Goal: Task Accomplishment & Management: Use online tool/utility

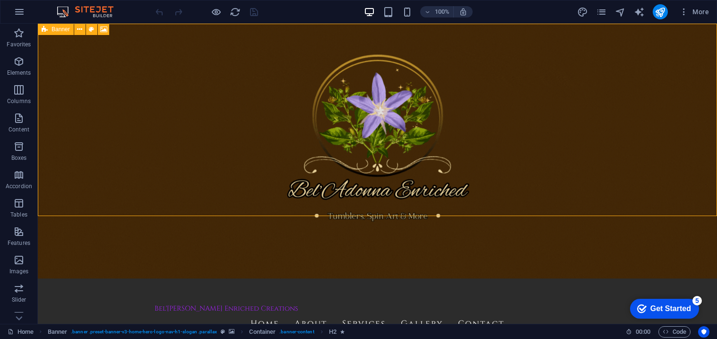
select select "vh"
select select "header"
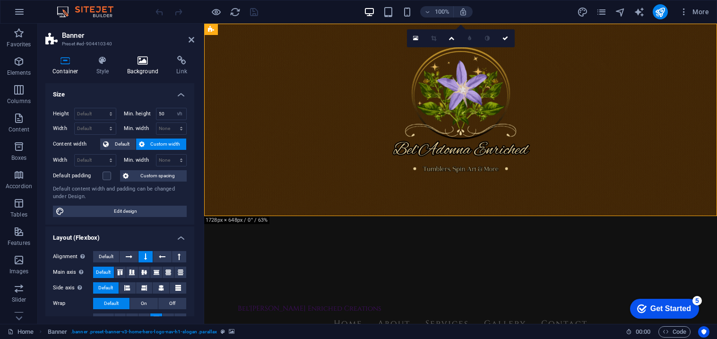
click at [139, 64] on icon at bounding box center [143, 60] width 46 height 9
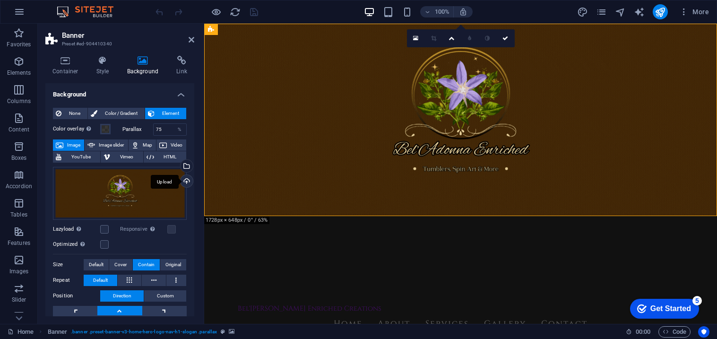
click at [184, 182] on div "Upload" at bounding box center [186, 182] width 14 height 14
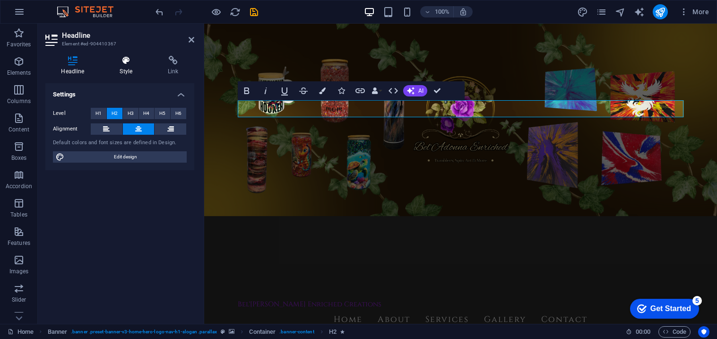
click at [133, 64] on icon at bounding box center [126, 60] width 44 height 9
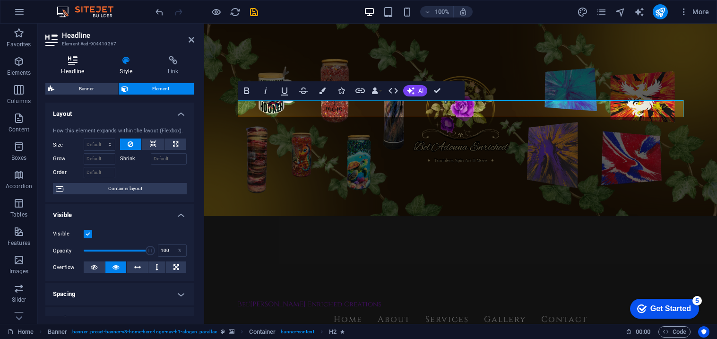
click at [77, 61] on icon at bounding box center [72, 60] width 55 height 9
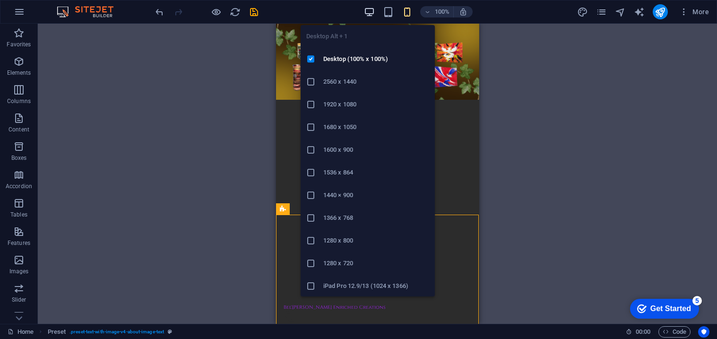
click at [0, 0] on icon "button" at bounding box center [0, 0] width 0 height 0
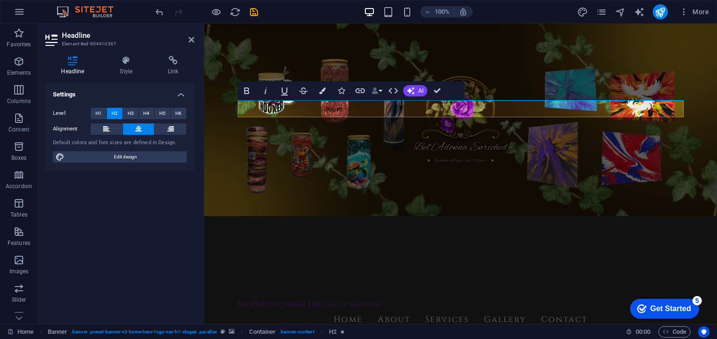
click at [379, 91] on button "Data Bindings" at bounding box center [376, 90] width 13 height 19
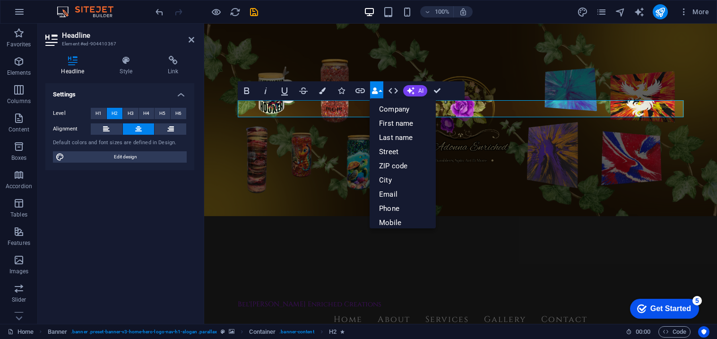
click at [379, 91] on button "Data Bindings" at bounding box center [376, 90] width 13 height 19
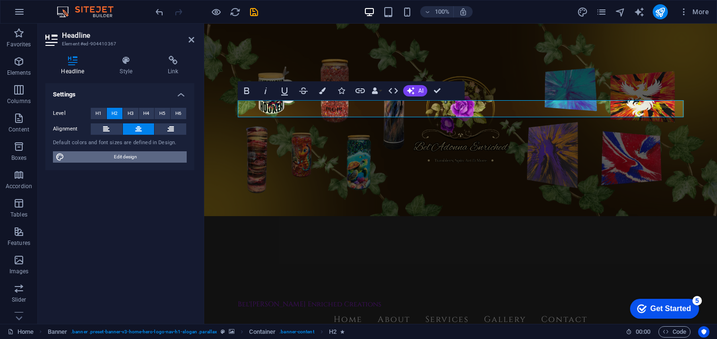
click at [131, 160] on span "Edit design" at bounding box center [125, 156] width 117 height 11
select select "px"
select select "200"
select select "px"
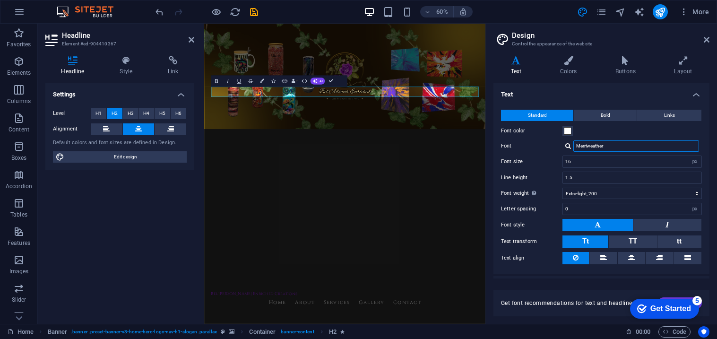
click at [619, 144] on input "Merriweather" at bounding box center [636, 145] width 126 height 11
click at [606, 157] on div "Manage fonts →" at bounding box center [638, 159] width 125 height 10
click at [608, 159] on div "Manage fonts →" at bounding box center [638, 159] width 125 height 10
click at [595, 148] on input "wager" at bounding box center [636, 145] width 126 height 11
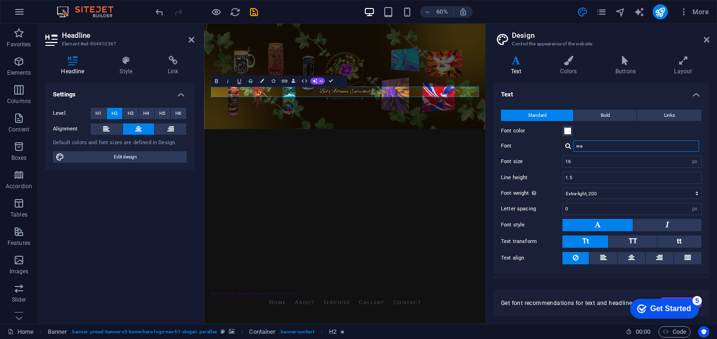
type input "w"
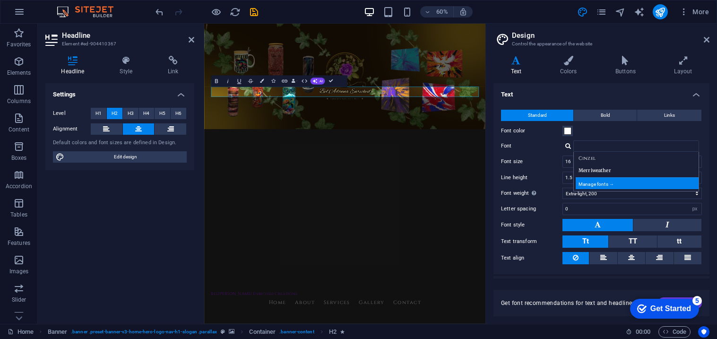
click at [595, 183] on div "Manage fonts →" at bounding box center [638, 183] width 125 height 12
click at [595, 182] on div "Manage fonts →" at bounding box center [638, 183] width 125 height 12
click at [586, 183] on div "Manage fonts →" at bounding box center [638, 183] width 125 height 12
click at [540, 160] on label "Font size" at bounding box center [531, 161] width 61 height 5
click at [607, 147] on input "Font" at bounding box center [636, 145] width 126 height 11
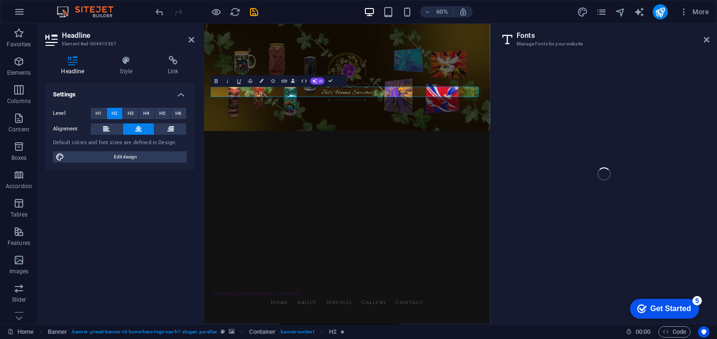
click at [567, 144] on div "Home Favorites Elements Columns Content Boxes Accordion Tables Features Images …" at bounding box center [358, 174] width 717 height 300
select select "popularity"
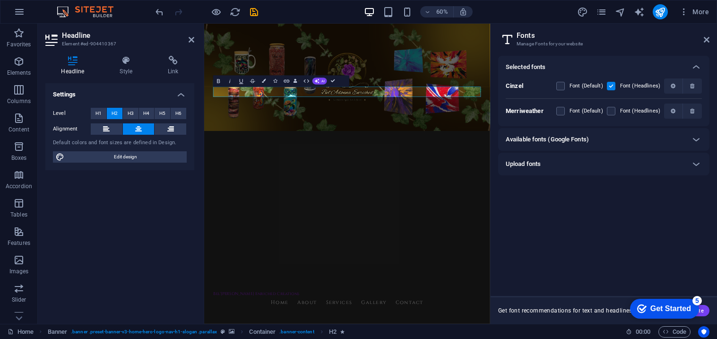
click at [593, 139] on div "Available fonts (Google Fonts)" at bounding box center [595, 139] width 179 height 11
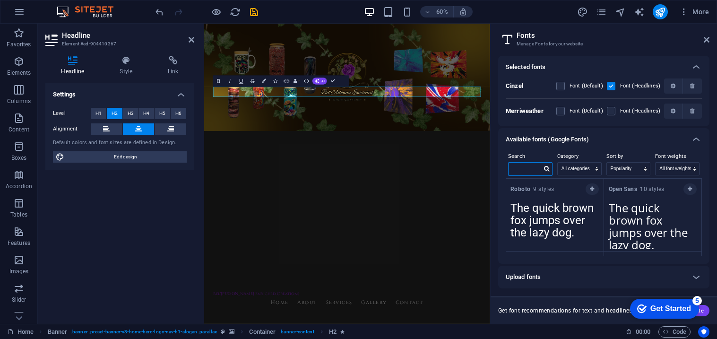
click at [520, 172] on input "text" at bounding box center [525, 169] width 33 height 12
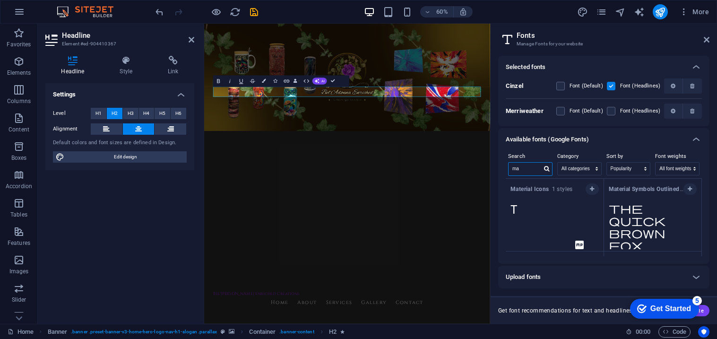
type input "m"
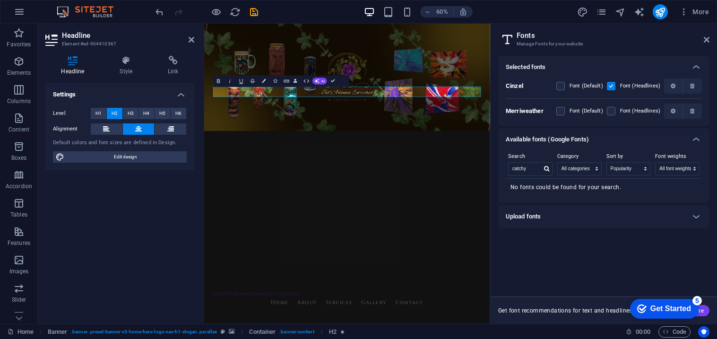
click at [555, 216] on div "Upload fonts" at bounding box center [595, 216] width 179 height 11
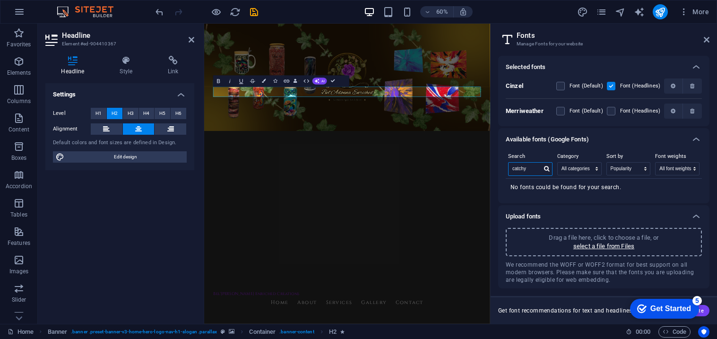
click at [531, 167] on input "catchy" at bounding box center [525, 169] width 33 height 12
type input "c"
click at [587, 191] on button "button" at bounding box center [592, 188] width 13 height 11
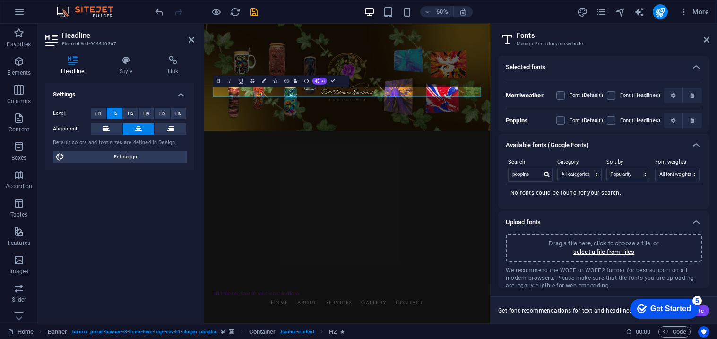
scroll to position [19, 0]
click at [533, 177] on input "poppins" at bounding box center [525, 174] width 33 height 12
click at [697, 145] on icon at bounding box center [695, 144] width 11 height 11
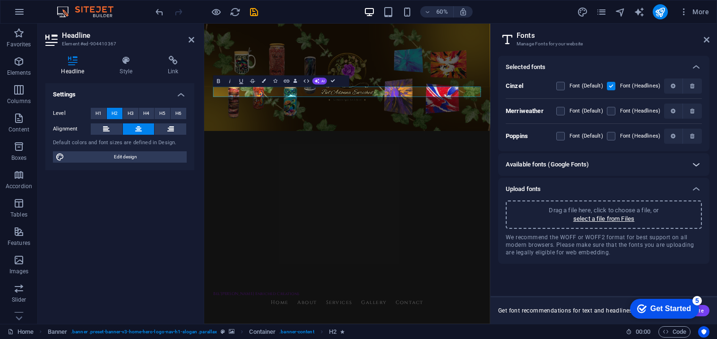
scroll to position [0, 0]
click at [613, 135] on label at bounding box center [611, 136] width 9 height 9
click at [0, 0] on input "checkbox" at bounding box center [0, 0] width 0 height 0
click at [694, 162] on icon at bounding box center [695, 164] width 11 height 11
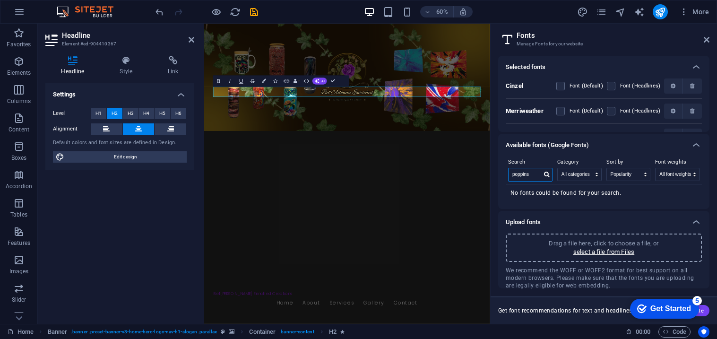
click at [539, 177] on input "poppins" at bounding box center [525, 174] width 33 height 12
type input "p"
click at [689, 196] on icon "button" at bounding box center [690, 194] width 4 height 6
click at [697, 147] on icon at bounding box center [695, 144] width 11 height 11
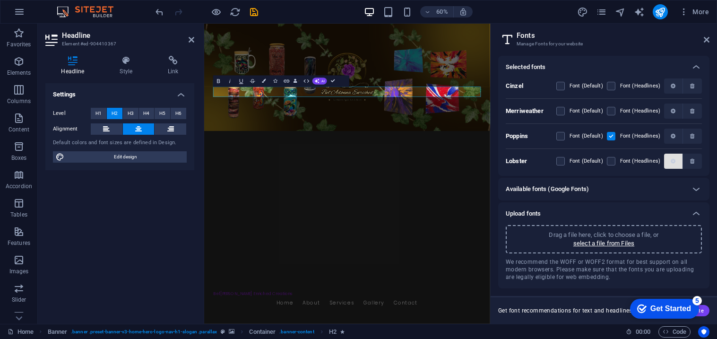
click at [673, 160] on icon "button" at bounding box center [673, 161] width 5 height 6
drag, startPoint x: 709, startPoint y: 119, endPoint x: 705, endPoint y: 146, distance: 26.9
click at [705, 146] on div "Selected fonts Cinzel Font (Default) Font (Headlines) [PERSON_NAME] Font (Defau…" at bounding box center [604, 186] width 226 height 276
drag, startPoint x: 711, startPoint y: 117, endPoint x: 711, endPoint y: 126, distance: 8.5
click at [711, 126] on div "Selected fonts Cinzel Font (Default) Font (Headlines) [PERSON_NAME] Font (Defau…" at bounding box center [604, 186] width 226 height 276
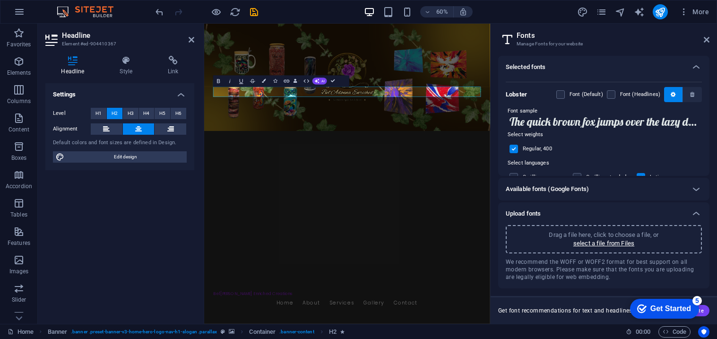
scroll to position [69, 0]
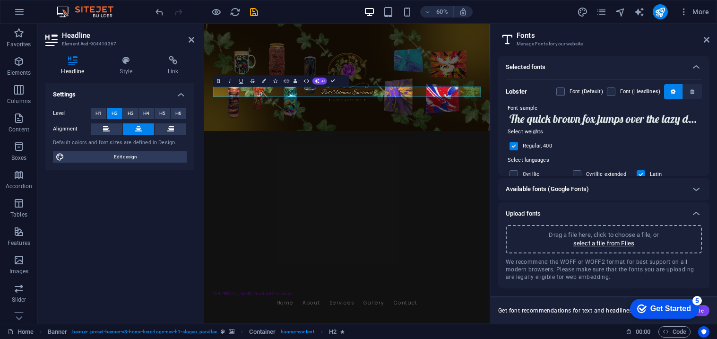
click at [612, 95] on div "Font (Headlines)" at bounding box center [633, 91] width 53 height 11
click at [612, 94] on label at bounding box center [611, 91] width 9 height 9
click at [0, 0] on input "checkbox" at bounding box center [0, 0] width 0 height 0
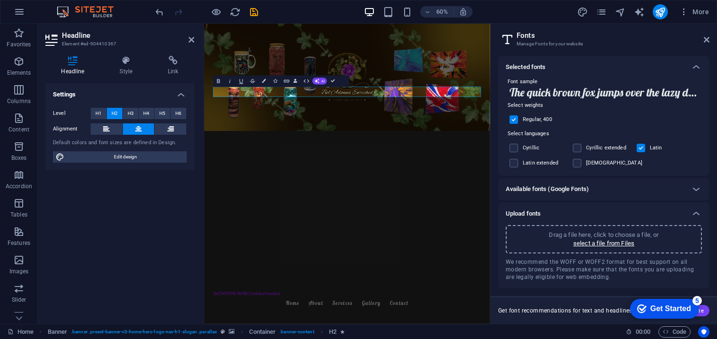
scroll to position [97, 0]
click at [515, 150] on label at bounding box center [513, 147] width 9 height 9
click at [0, 0] on input "checkbox" at bounding box center [0, 0] width 0 height 0
click at [641, 147] on label at bounding box center [641, 147] width 9 height 9
click at [0, 0] on input "checkbox" at bounding box center [0, 0] width 0 height 0
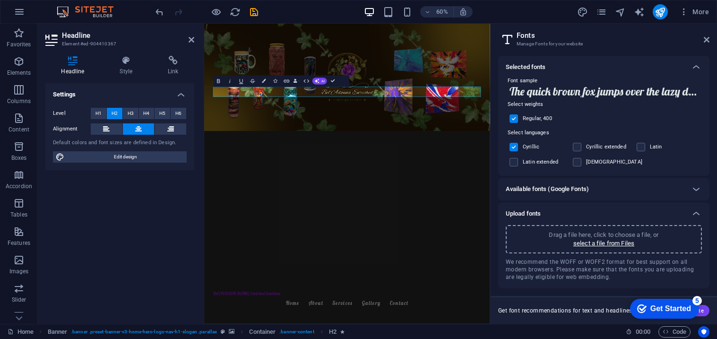
click at [516, 150] on label at bounding box center [513, 147] width 9 height 9
click at [0, 0] on input "checkbox" at bounding box center [0, 0] width 0 height 0
click at [578, 149] on label at bounding box center [577, 147] width 9 height 9
click at [0, 0] on input "checkbox" at bounding box center [0, 0] width 0 height 0
click at [578, 149] on label at bounding box center [577, 147] width 9 height 9
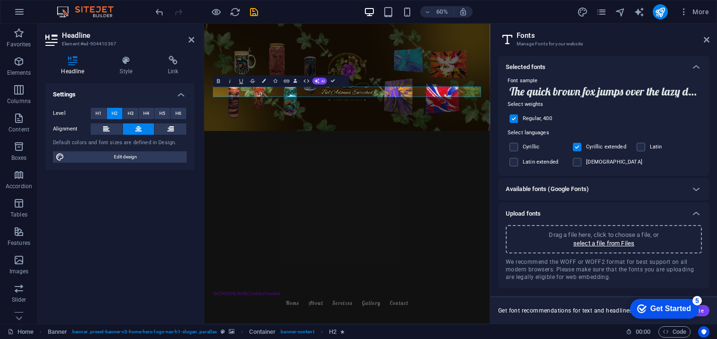
click at [0, 0] on input "checkbox" at bounding box center [0, 0] width 0 height 0
click at [518, 162] on label at bounding box center [513, 162] width 9 height 9
click at [0, 0] on input "checkbox" at bounding box center [0, 0] width 0 height 0
click at [515, 164] on label at bounding box center [513, 162] width 9 height 9
click at [0, 0] on input "checkbox" at bounding box center [0, 0] width 0 height 0
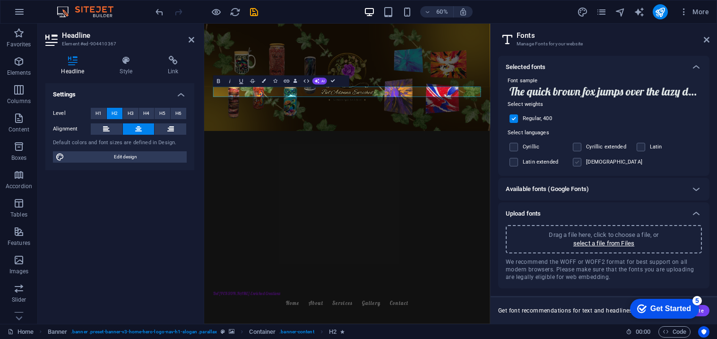
click at [580, 164] on label at bounding box center [577, 162] width 9 height 9
click at [0, 0] on input "checkbox" at bounding box center [0, 0] width 0 height 0
click at [639, 146] on label at bounding box center [641, 147] width 9 height 9
click at [0, 0] on input "checkbox" at bounding box center [0, 0] width 0 height 0
click at [578, 162] on label at bounding box center [577, 162] width 9 height 9
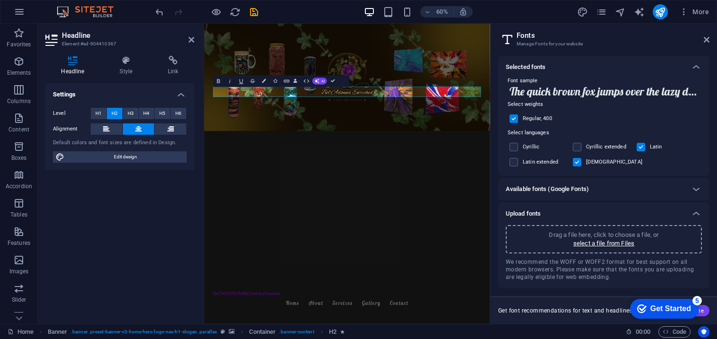
click at [0, 0] on input "checkbox" at bounding box center [0, 0] width 0 height 0
click at [640, 145] on label at bounding box center [641, 147] width 9 height 9
click at [0, 0] on input "checkbox" at bounding box center [0, 0] width 0 height 0
click at [575, 148] on label at bounding box center [577, 147] width 9 height 9
click at [0, 0] on input "checkbox" at bounding box center [0, 0] width 0 height 0
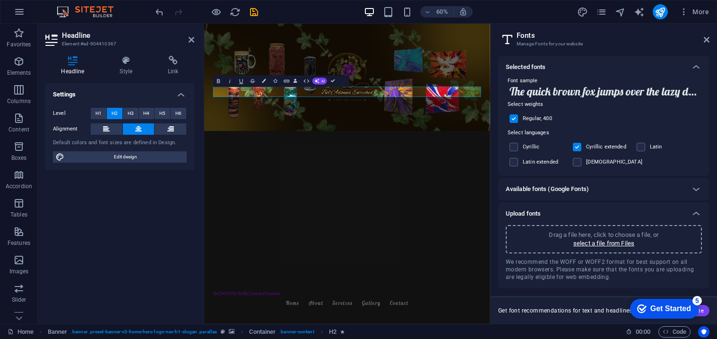
click at [575, 148] on label at bounding box center [577, 147] width 9 height 9
click at [0, 0] on input "checkbox" at bounding box center [0, 0] width 0 height 0
click at [576, 162] on label at bounding box center [577, 162] width 9 height 9
click at [0, 0] on input "checkbox" at bounding box center [0, 0] width 0 height 0
click at [577, 165] on label at bounding box center [577, 162] width 9 height 9
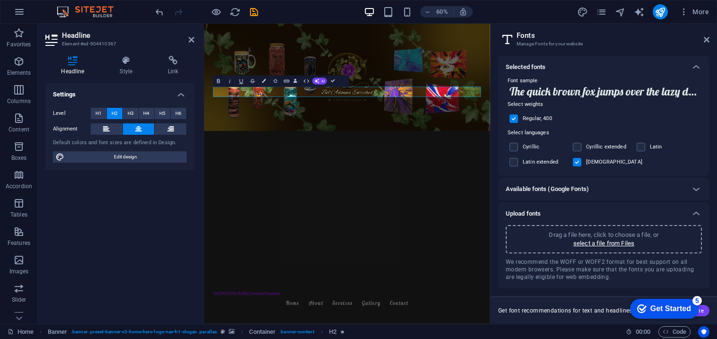
click at [0, 0] on input "checkbox" at bounding box center [0, 0] width 0 height 0
click at [642, 149] on label at bounding box center [641, 147] width 9 height 9
click at [0, 0] on input "checkbox" at bounding box center [0, 0] width 0 height 0
click at [637, 148] on label at bounding box center [641, 147] width 9 height 9
click at [0, 0] on input "checkbox" at bounding box center [0, 0] width 0 height 0
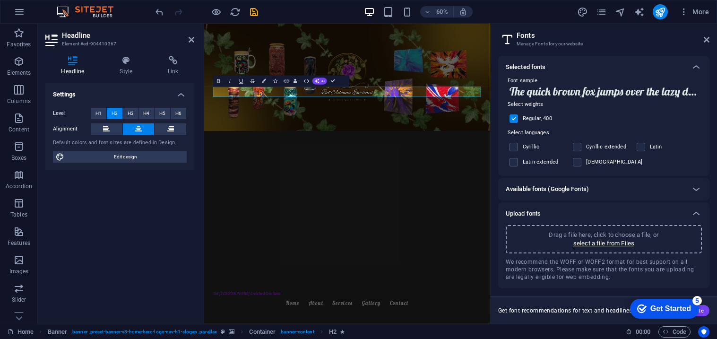
click at [611, 191] on div "Available fonts (Google Fonts)" at bounding box center [595, 188] width 179 height 11
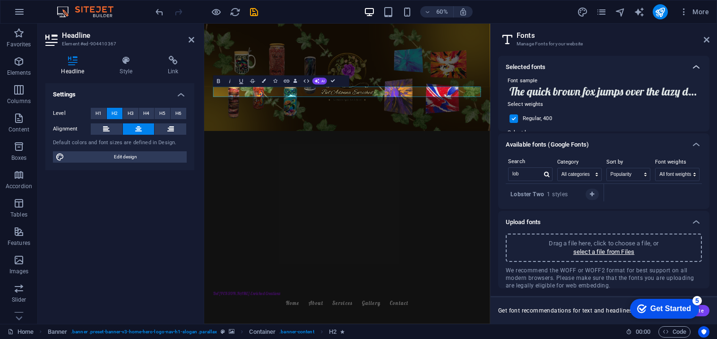
click at [694, 69] on icon at bounding box center [695, 66] width 11 height 11
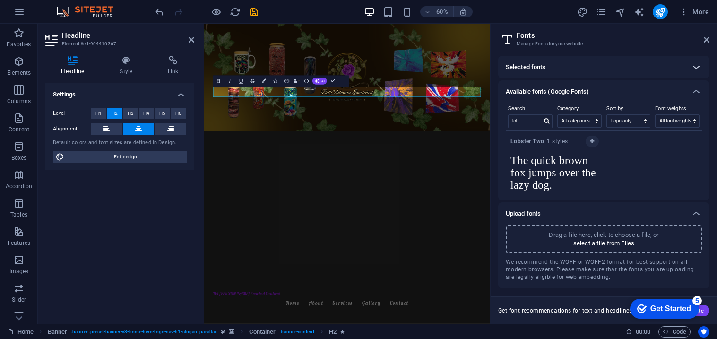
scroll to position [0, 0]
click at [694, 69] on icon at bounding box center [695, 66] width 11 height 11
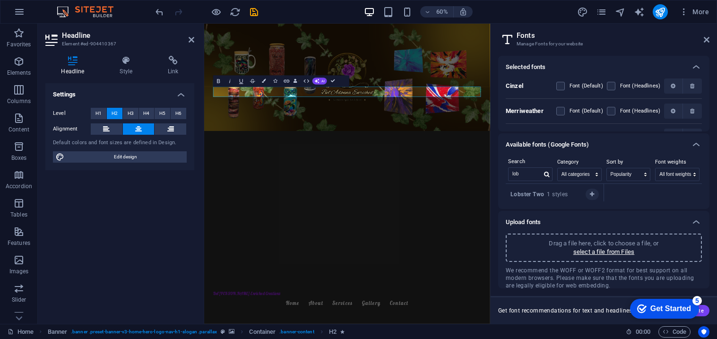
drag, startPoint x: 709, startPoint y: 85, endPoint x: 707, endPoint y: 95, distance: 11.2
click at [707, 95] on div "Selected fonts Cinzel Font (Default) Font (Headlines) [PERSON_NAME] Font (Defau…" at bounding box center [604, 186] width 226 height 276
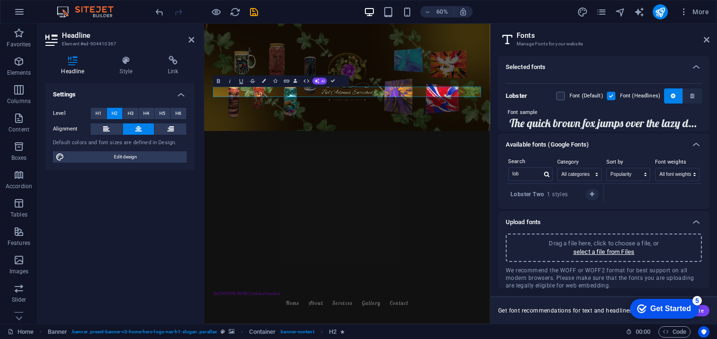
scroll to position [68, 0]
drag, startPoint x: 709, startPoint y: 102, endPoint x: 710, endPoint y: 84, distance: 18.4
click at [710, 84] on div "Selected fonts Cinzel Font (Default) Font (Headlines) [PERSON_NAME] Font (Defau…" at bounding box center [604, 186] width 226 height 276
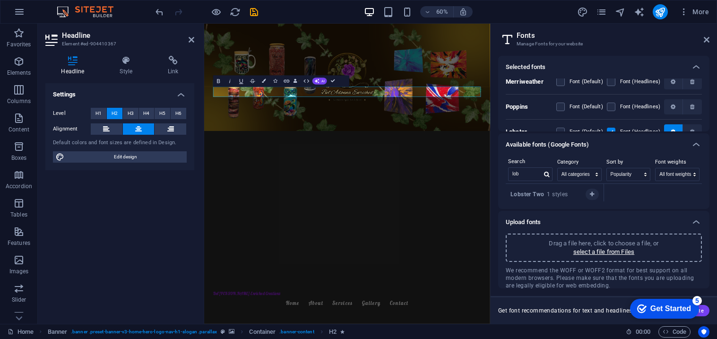
scroll to position [0, 0]
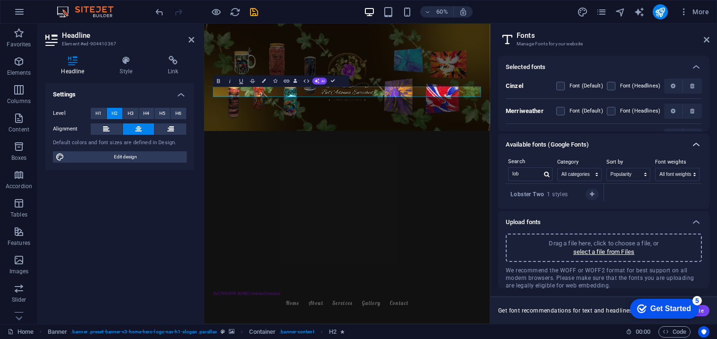
click at [694, 144] on icon at bounding box center [695, 144] width 11 height 11
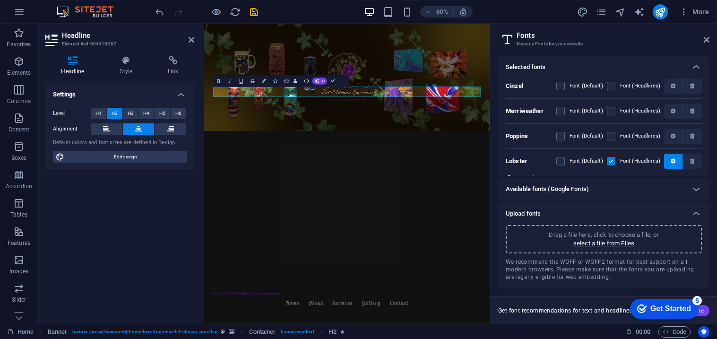
drag, startPoint x: 709, startPoint y: 120, endPoint x: 709, endPoint y: 138, distance: 18.0
click at [709, 138] on div "Selected fonts Cinzel Font (Default) Font (Headlines) [PERSON_NAME] Font (Defau…" at bounding box center [604, 186] width 226 height 276
drag, startPoint x: 709, startPoint y: 119, endPoint x: 709, endPoint y: 130, distance: 11.4
click at [709, 130] on div "Selected fonts Cinzel Font (Default) Font (Headlines) [PERSON_NAME] Font (Defau…" at bounding box center [604, 186] width 226 height 276
drag, startPoint x: 709, startPoint y: 111, endPoint x: 706, endPoint y: 125, distance: 14.6
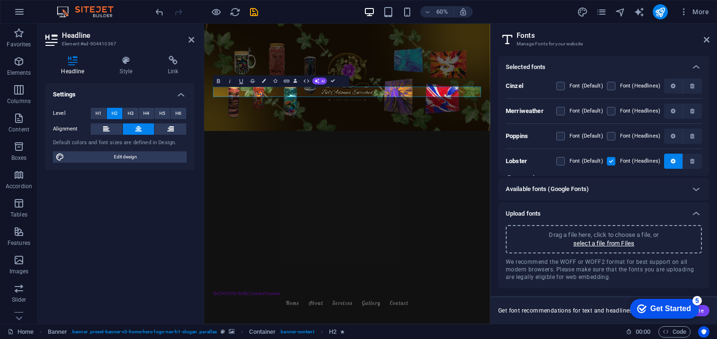
click at [706, 125] on div "Selected fonts Cinzel Font (Default) Font (Headlines) [PERSON_NAME] Font (Defau…" at bounding box center [604, 186] width 226 height 276
drag, startPoint x: 707, startPoint y: 104, endPoint x: 707, endPoint y: 126, distance: 21.3
click at [707, 126] on div "Cinzel Font (Default) Font (Headlines) [PERSON_NAME] Font (Default) Font (Headl…" at bounding box center [603, 126] width 211 height 97
drag, startPoint x: 709, startPoint y: 122, endPoint x: 707, endPoint y: 134, distance: 12.4
click at [707, 134] on div "Selected fonts Cinzel Font (Default) Font (Headlines) [PERSON_NAME] Font (Defau…" at bounding box center [604, 186] width 226 height 276
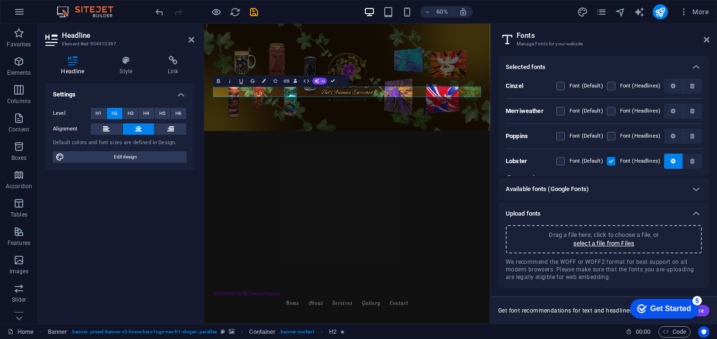
drag, startPoint x: 709, startPoint y: 92, endPoint x: 708, endPoint y: 107, distance: 15.2
click at [708, 107] on div "Selected fonts Cinzel Font (Default) Font (Headlines) [PERSON_NAME] Font (Defau…" at bounding box center [604, 186] width 226 height 276
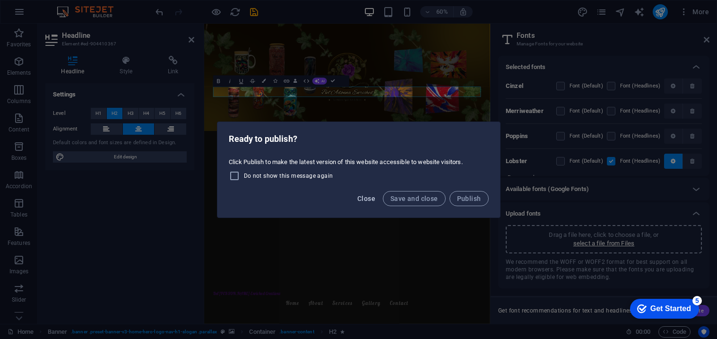
click at [366, 201] on span "Close" at bounding box center [366, 199] width 18 height 8
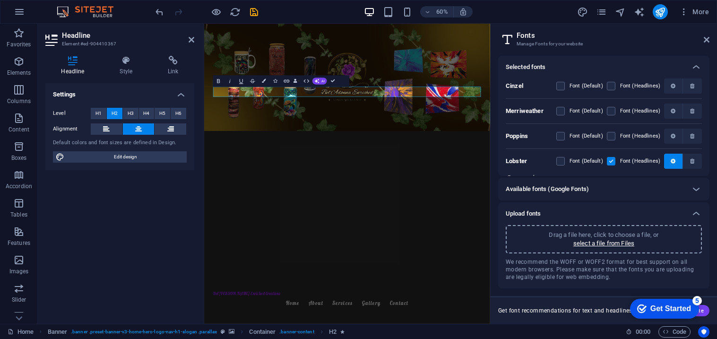
click at [614, 188] on div "Available fonts (Google Fonts)" at bounding box center [595, 188] width 179 height 11
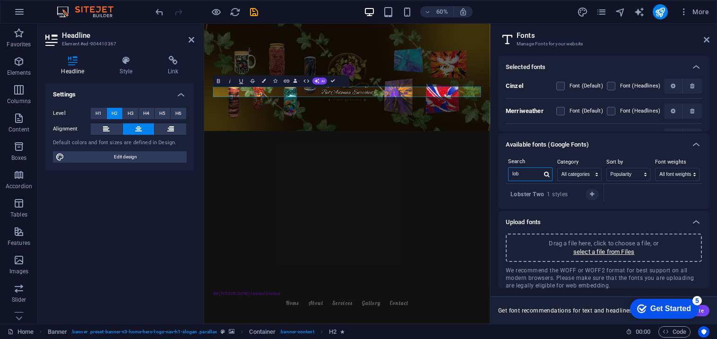
click at [533, 177] on input "lob" at bounding box center [525, 174] width 33 height 12
type input "l"
type input "dancing script"
click at [595, 194] on button "button" at bounding box center [592, 194] width 13 height 11
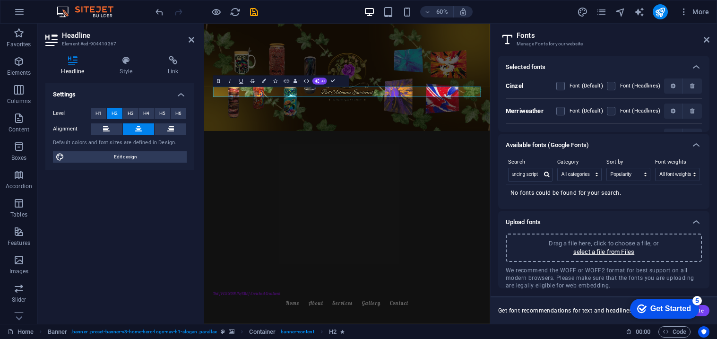
scroll to position [0, 0]
click at [699, 147] on icon at bounding box center [695, 144] width 11 height 11
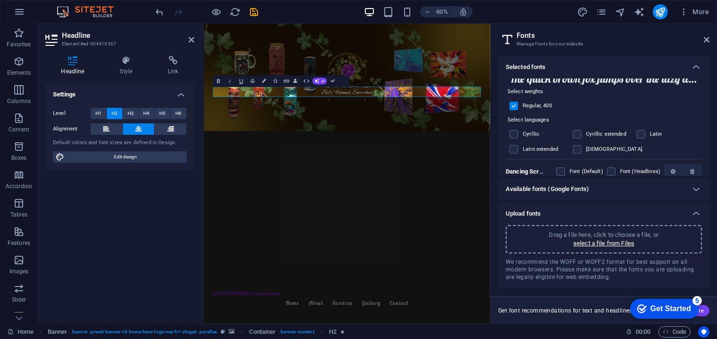
scroll to position [119, 0]
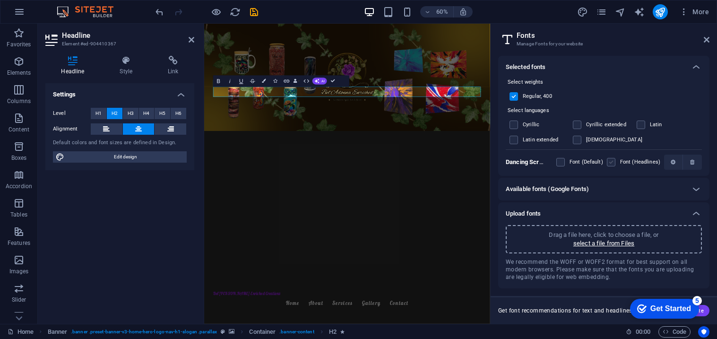
click at [611, 164] on label at bounding box center [611, 162] width 9 height 9
click at [0, 0] on Script "checkbox" at bounding box center [0, 0] width 0 height 0
click at [672, 164] on icon "button" at bounding box center [673, 162] width 5 height 6
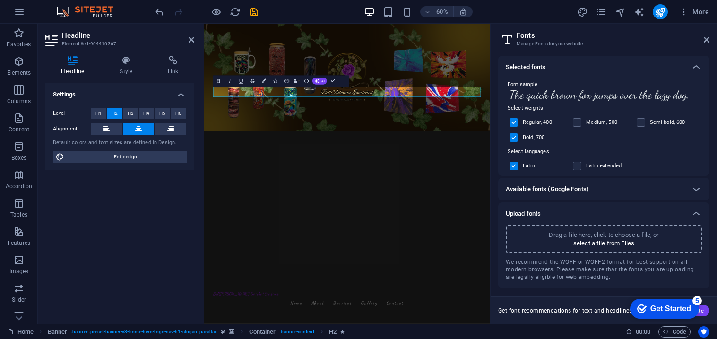
scroll to position [219, 0]
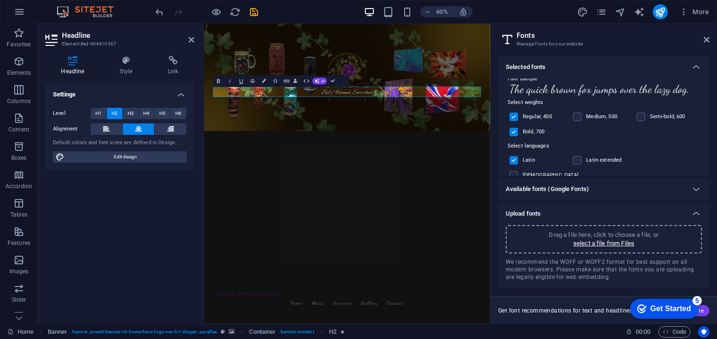
click at [516, 161] on label at bounding box center [513, 160] width 9 height 9
click at [0, 0] on input "checkbox" at bounding box center [0, 0] width 0 height 0
click at [577, 160] on label at bounding box center [577, 160] width 9 height 9
click at [0, 0] on input "checkbox" at bounding box center [0, 0] width 0 height 0
click at [577, 160] on label at bounding box center [577, 160] width 9 height 9
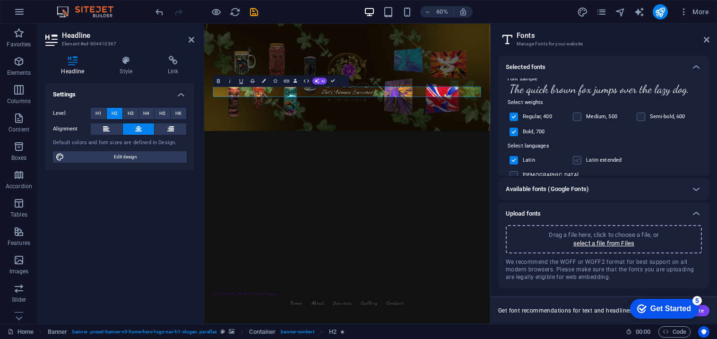
click at [0, 0] on input "checkbox" at bounding box center [0, 0] width 0 height 0
click at [577, 160] on label at bounding box center [577, 160] width 9 height 9
click at [0, 0] on input "checkbox" at bounding box center [0, 0] width 0 height 0
click at [518, 171] on label at bounding box center [513, 175] width 9 height 9
click at [0, 0] on input "checkbox" at bounding box center [0, 0] width 0 height 0
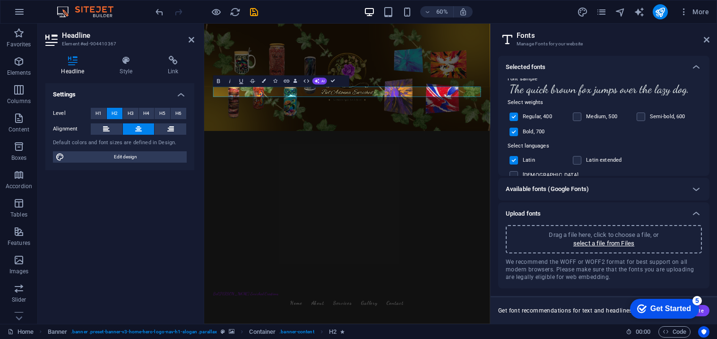
click at [512, 160] on label at bounding box center [513, 160] width 9 height 9
click at [0, 0] on input "checkbox" at bounding box center [0, 0] width 0 height 0
click at [576, 118] on label at bounding box center [577, 116] width 9 height 9
click at [0, 0] on input "checkbox" at bounding box center [0, 0] width 0 height 0
click at [517, 117] on label at bounding box center [513, 116] width 9 height 9
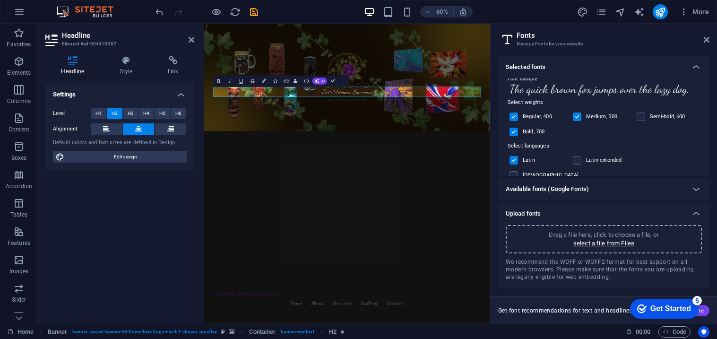
click at [0, 0] on input "checkbox" at bounding box center [0, 0] width 0 height 0
click at [517, 117] on label at bounding box center [513, 116] width 9 height 9
click at [0, 0] on input "checkbox" at bounding box center [0, 0] width 0 height 0
click at [578, 118] on label at bounding box center [577, 116] width 9 height 9
click at [0, 0] on input "checkbox" at bounding box center [0, 0] width 0 height 0
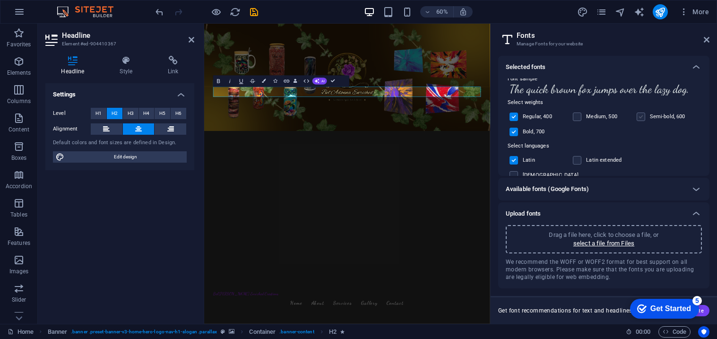
click at [642, 117] on label at bounding box center [641, 116] width 9 height 9
click at [0, 0] on input "checkbox" at bounding box center [0, 0] width 0 height 0
click at [642, 117] on label at bounding box center [641, 116] width 9 height 9
click at [0, 0] on input "checkbox" at bounding box center [0, 0] width 0 height 0
click at [709, 37] on icon at bounding box center [707, 40] width 6 height 8
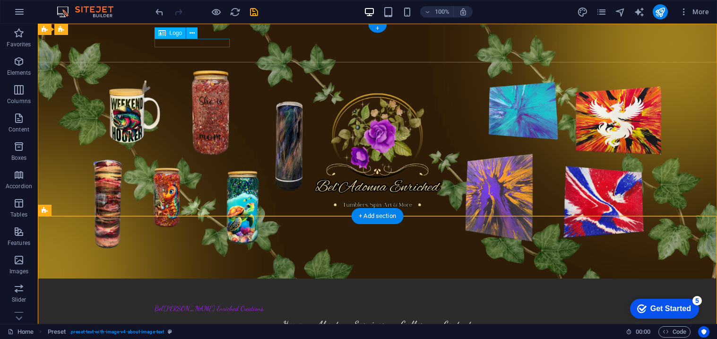
click at [197, 304] on div "Bel'[PERSON_NAME] Enriched Creations" at bounding box center [378, 308] width 446 height 8
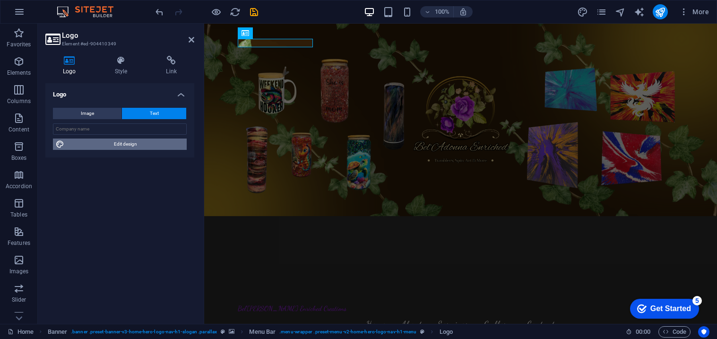
click at [88, 148] on span "Edit design" at bounding box center [125, 143] width 117 height 11
select select "px"
select select "200"
select select "px"
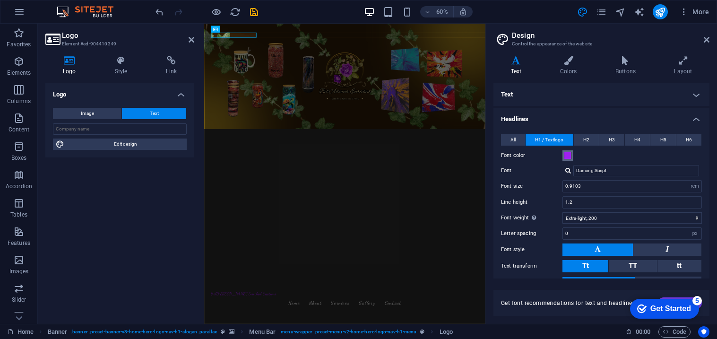
click at [567, 156] on span at bounding box center [568, 156] width 8 height 8
